Goal: Task Accomplishment & Management: Use online tool/utility

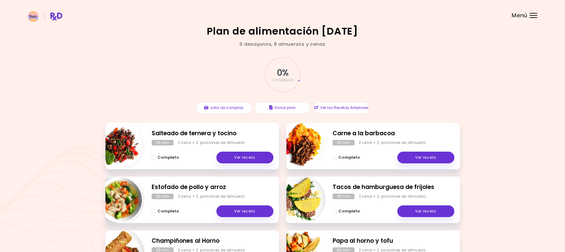
click at [529, 13] on header at bounding box center [282, 12] width 565 height 25
click at [520, 14] on span "Menú" at bounding box center [520, 16] width 16 height 6
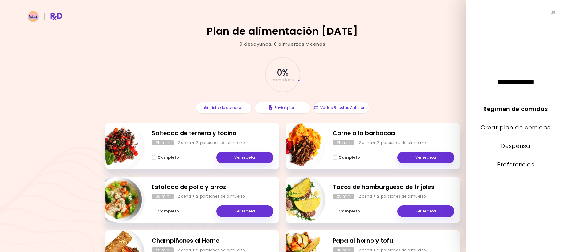
click at [502, 125] on link "Crear plan de comidas" at bounding box center [516, 127] width 70 height 8
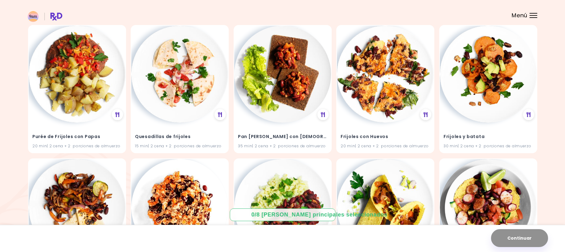
scroll to position [3400, 0]
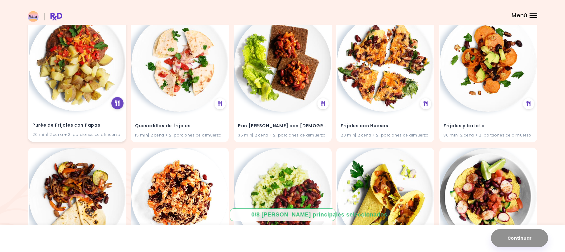
click at [115, 101] on icon at bounding box center [117, 103] width 5 height 6
